Goal: Task Accomplishment & Management: Manage account settings

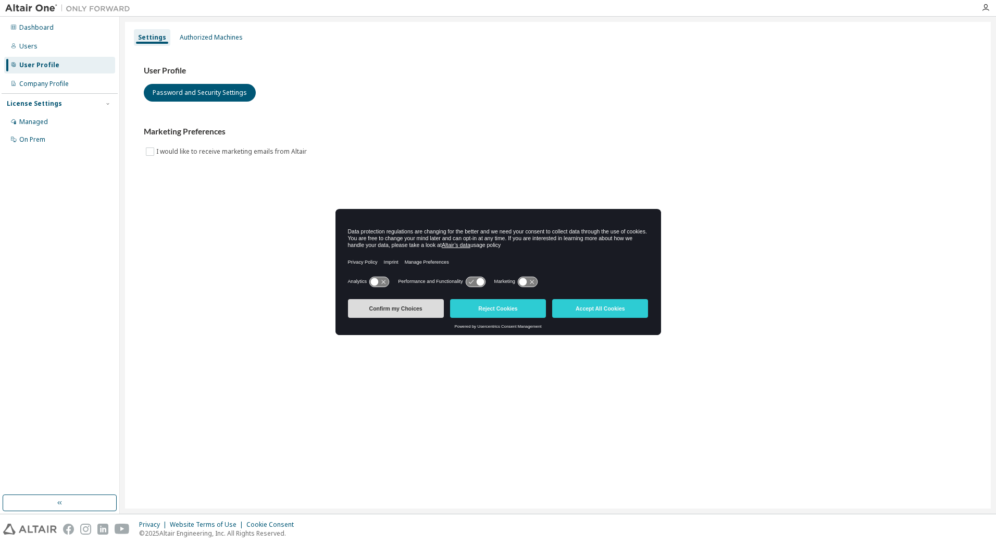
click at [400, 311] on button "Confirm my Choices" at bounding box center [396, 308] width 96 height 19
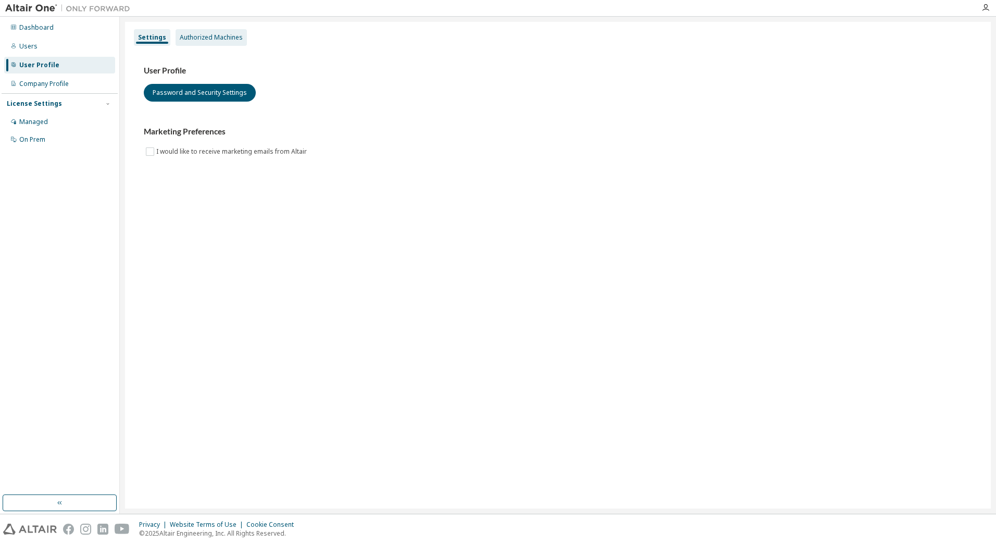
click at [225, 36] on div "Authorized Machines" at bounding box center [211, 37] width 63 height 8
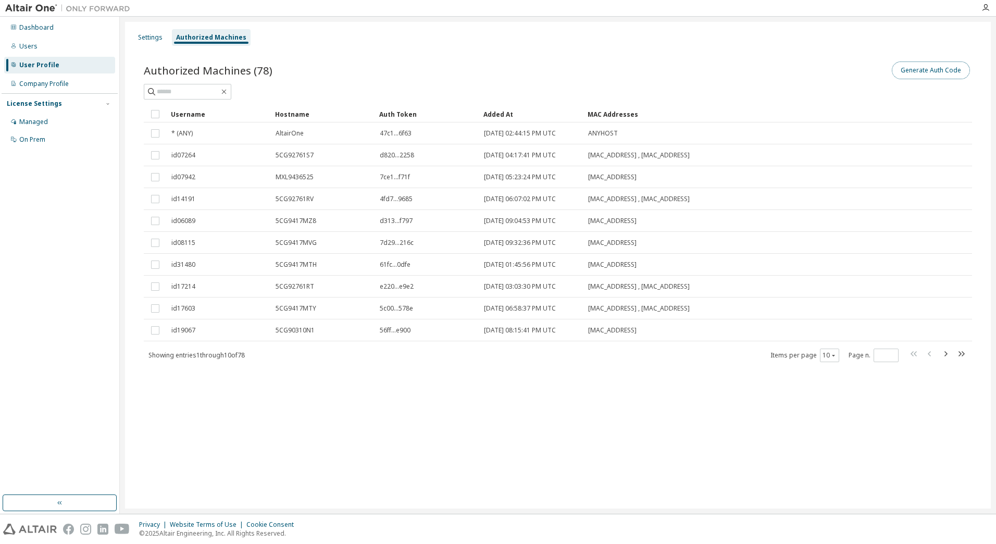
click at [932, 71] on button "Generate Auth Code" at bounding box center [931, 70] width 78 height 18
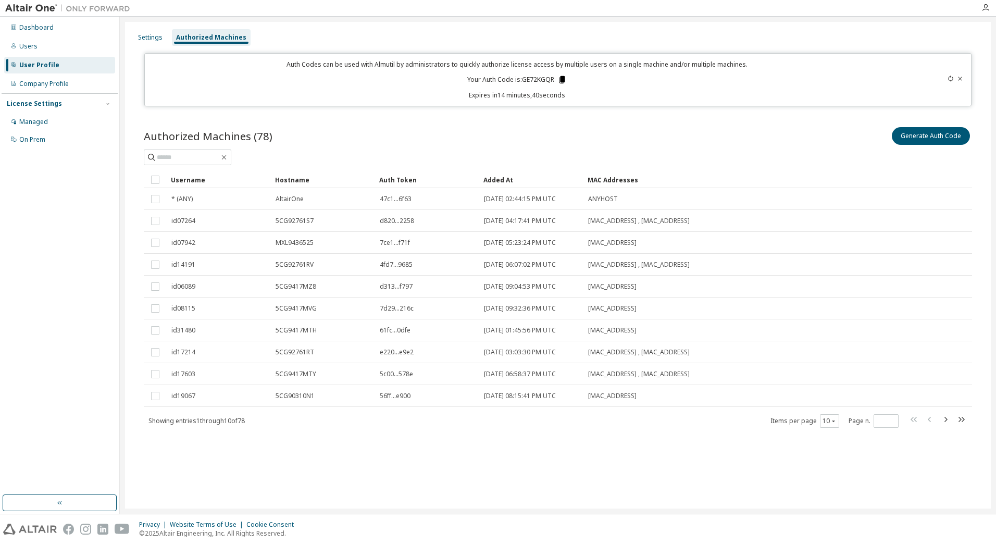
click at [560, 80] on icon at bounding box center [561, 79] width 9 height 9
